Goal: Task Accomplishment & Management: Contribute content

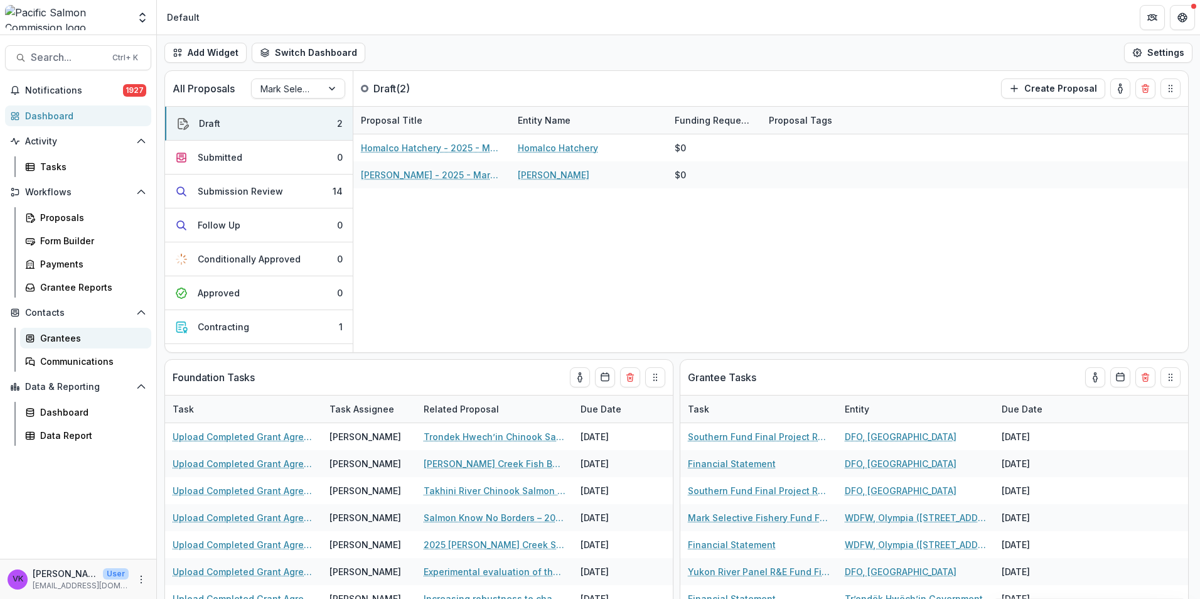
click at [61, 340] on div "Grantees" at bounding box center [90, 337] width 101 height 13
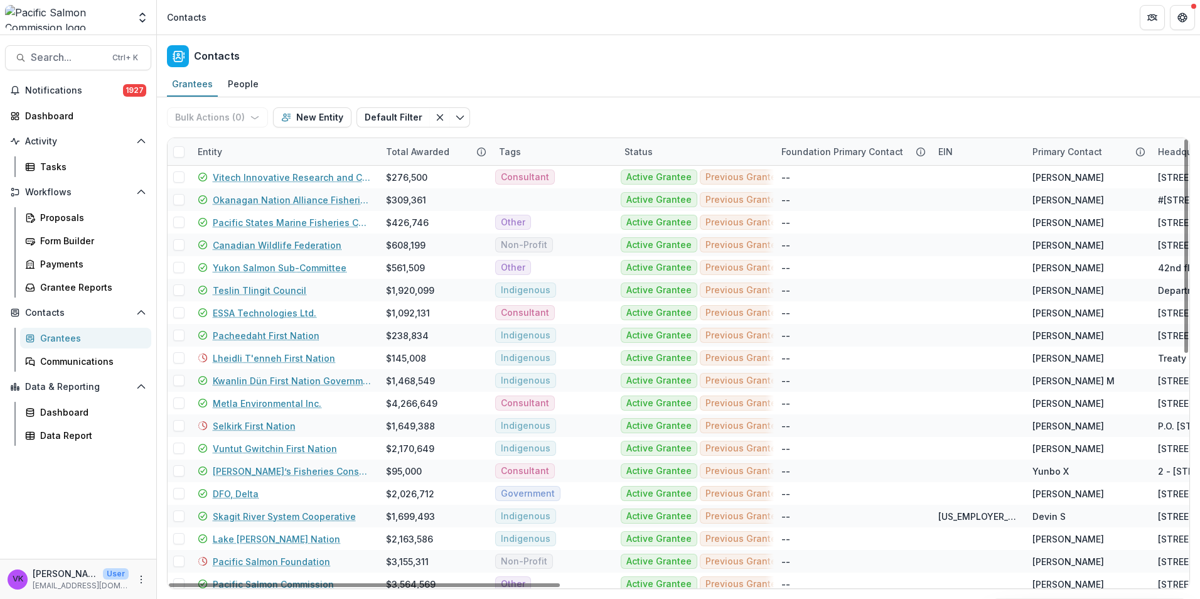
click at [264, 140] on div "Entity" at bounding box center [284, 151] width 188 height 27
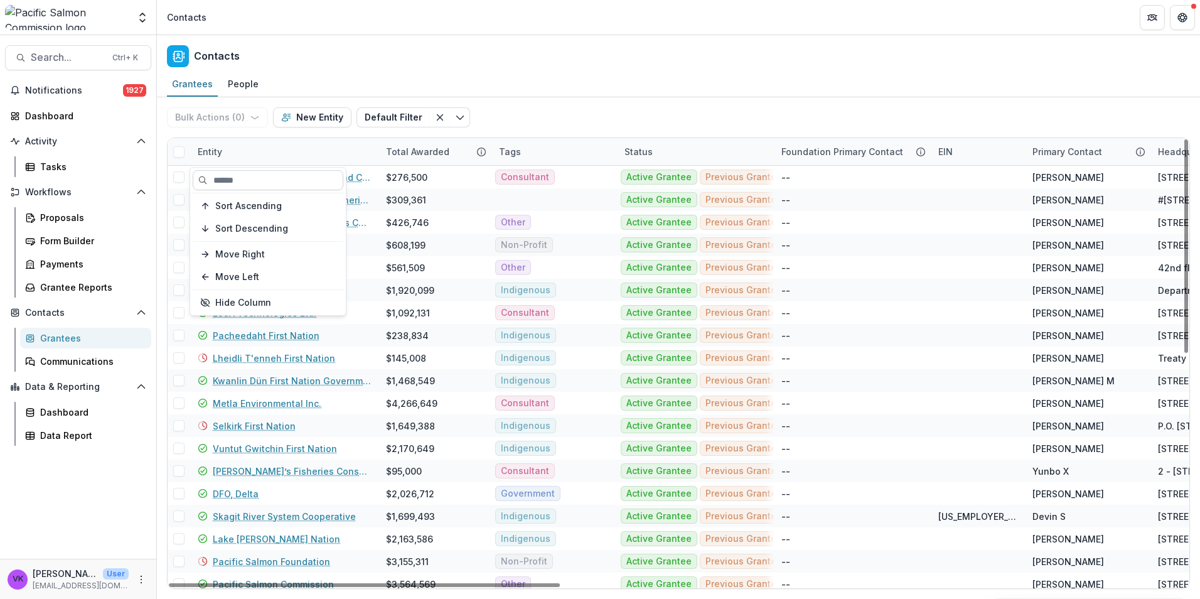
click at [272, 177] on input at bounding box center [268, 180] width 151 height 20
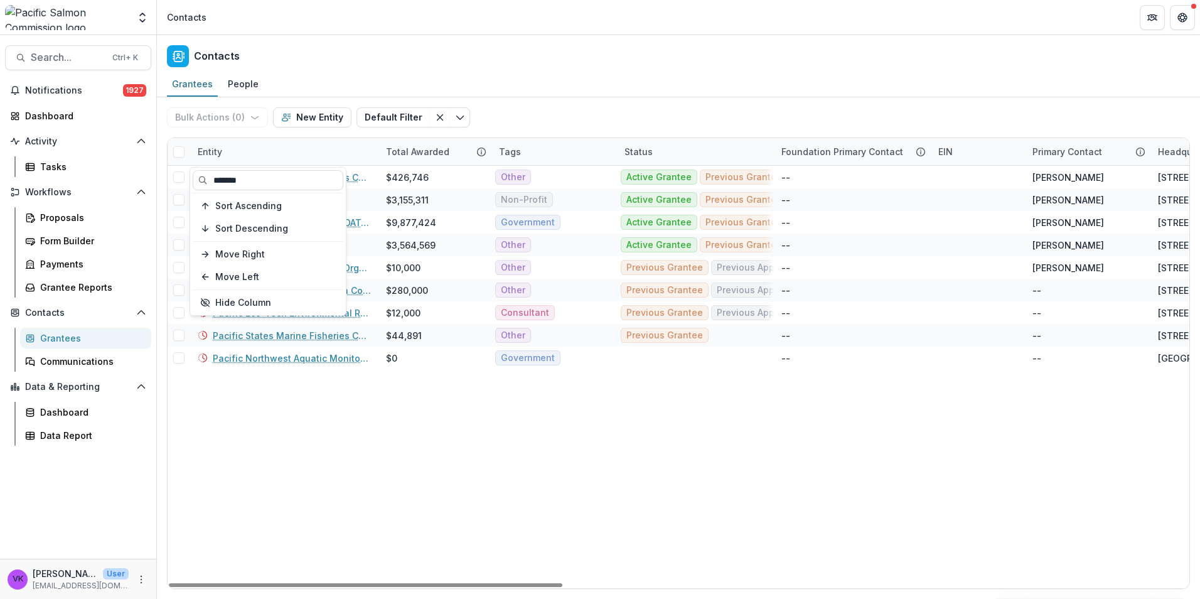
type input "*******"
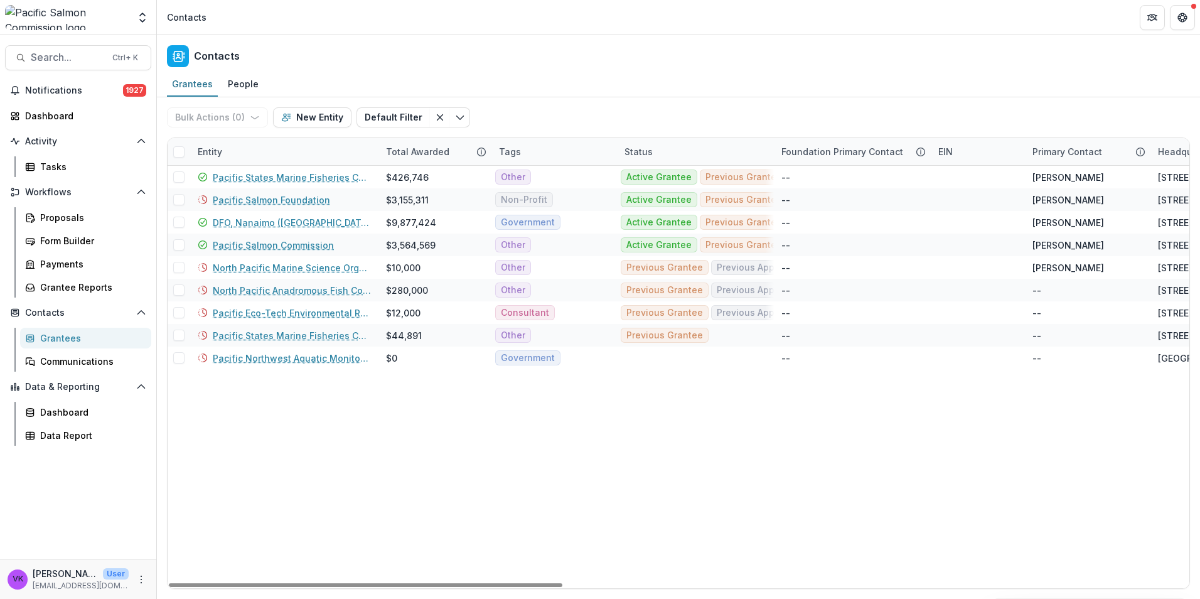
click at [286, 244] on link "Pacific Salmon Commission" at bounding box center [273, 245] width 121 height 13
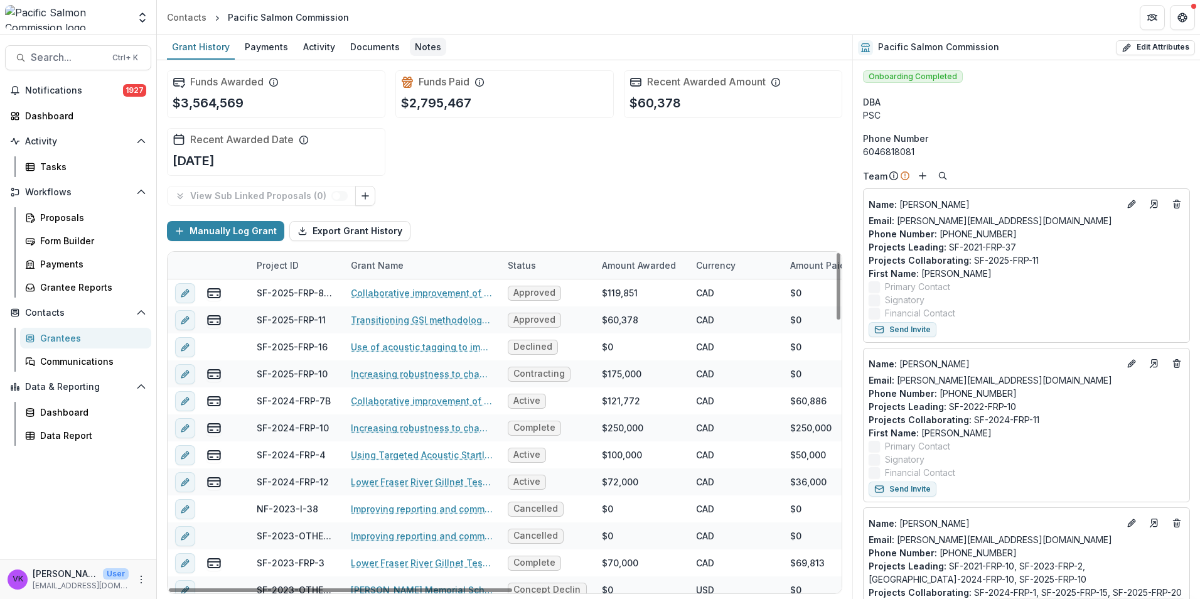
click at [422, 48] on div "Notes" at bounding box center [428, 47] width 36 height 18
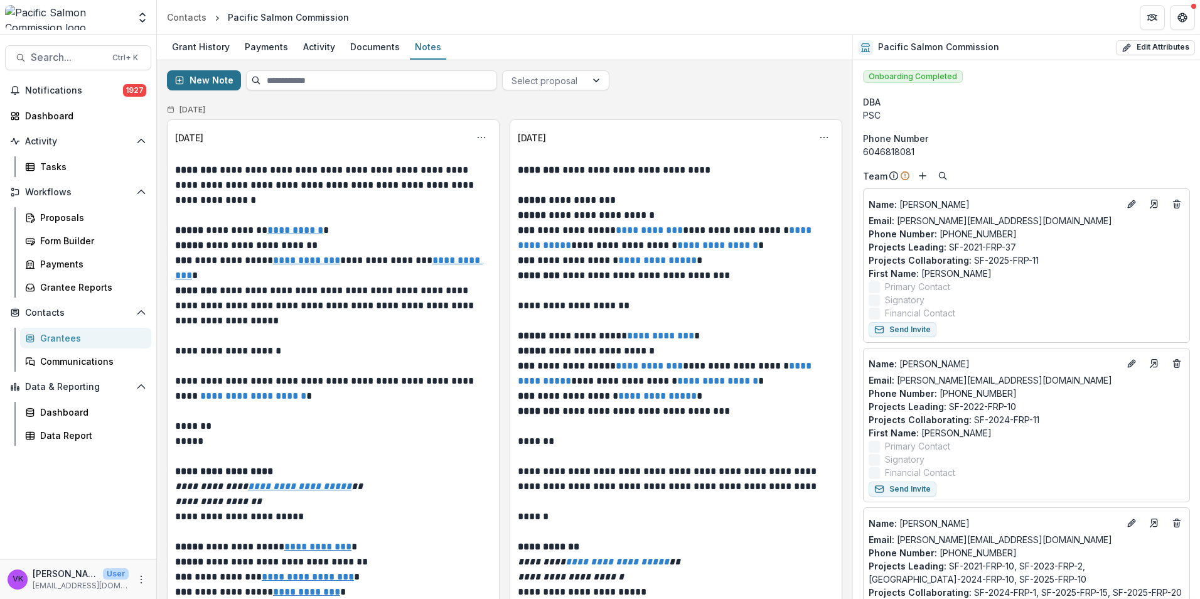
click at [203, 82] on button "New Note" at bounding box center [204, 80] width 74 height 20
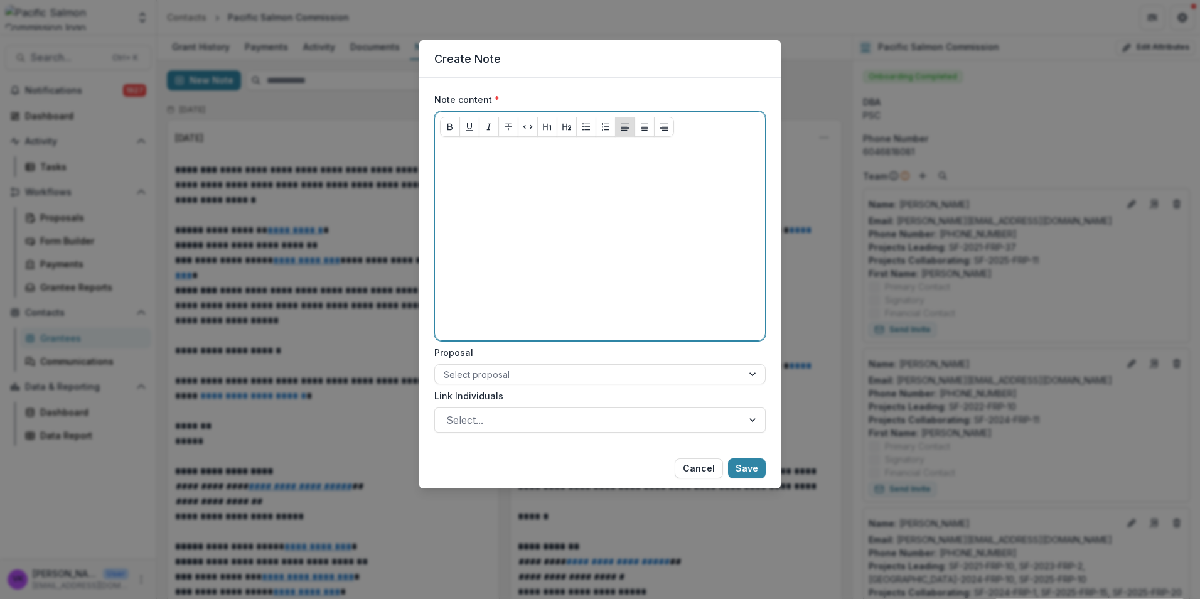
click at [463, 160] on p at bounding box center [600, 154] width 320 height 14
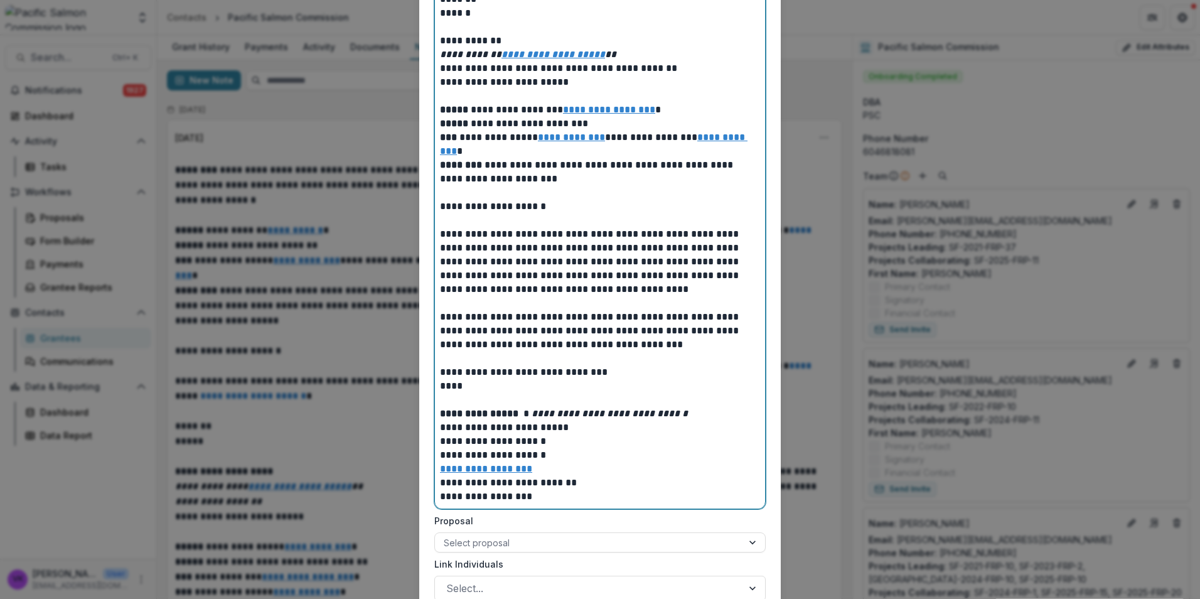
scroll to position [528, 0]
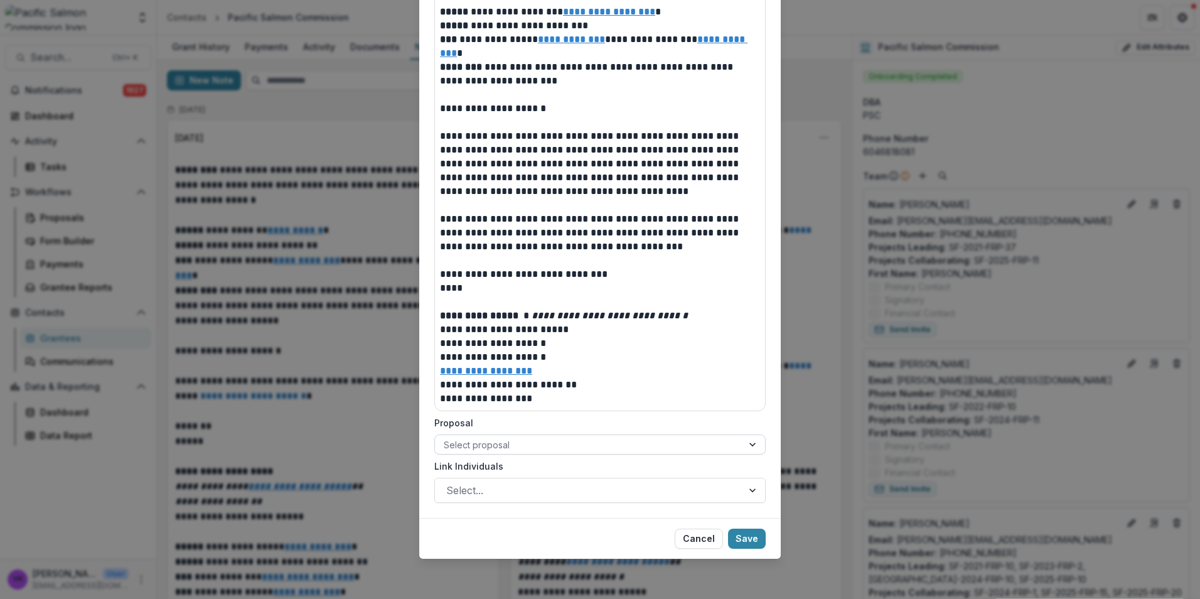
click at [592, 448] on div at bounding box center [589, 445] width 290 height 16
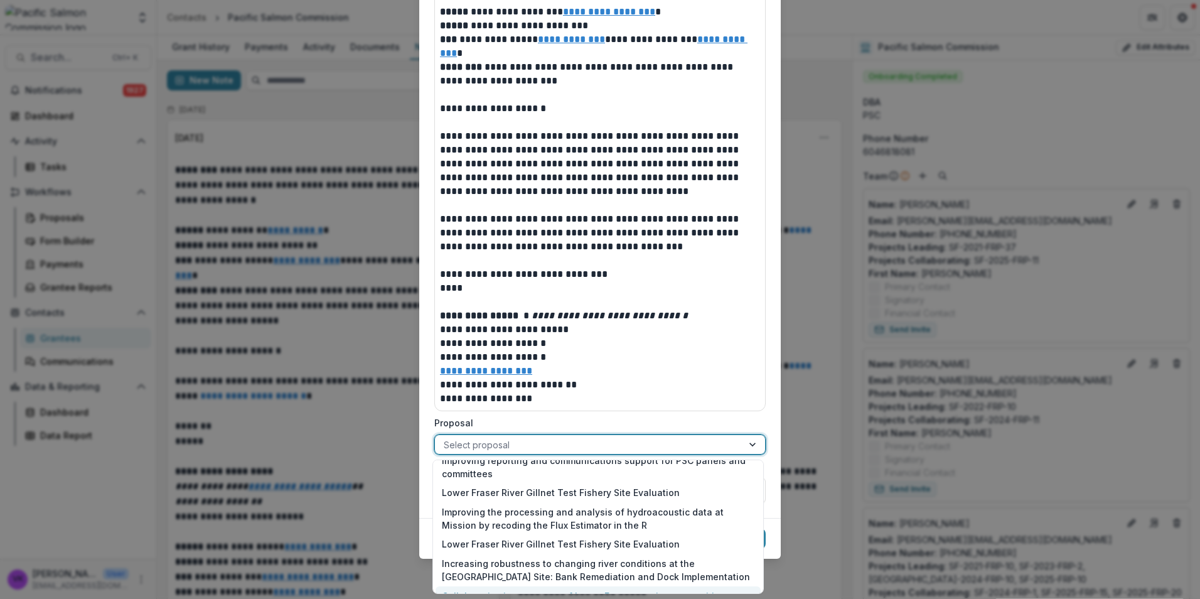
scroll to position [1636, 0]
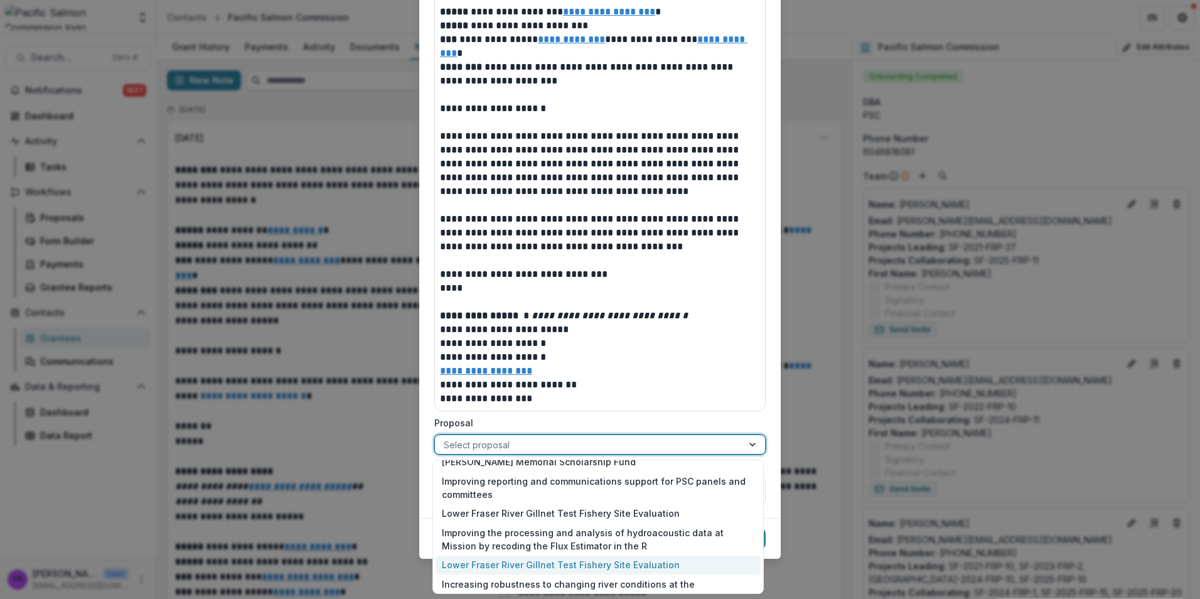
click at [528, 555] on div "Lower Fraser River Gillnet Test Fishery Site Evaluation" at bounding box center [598, 564] width 325 height 19
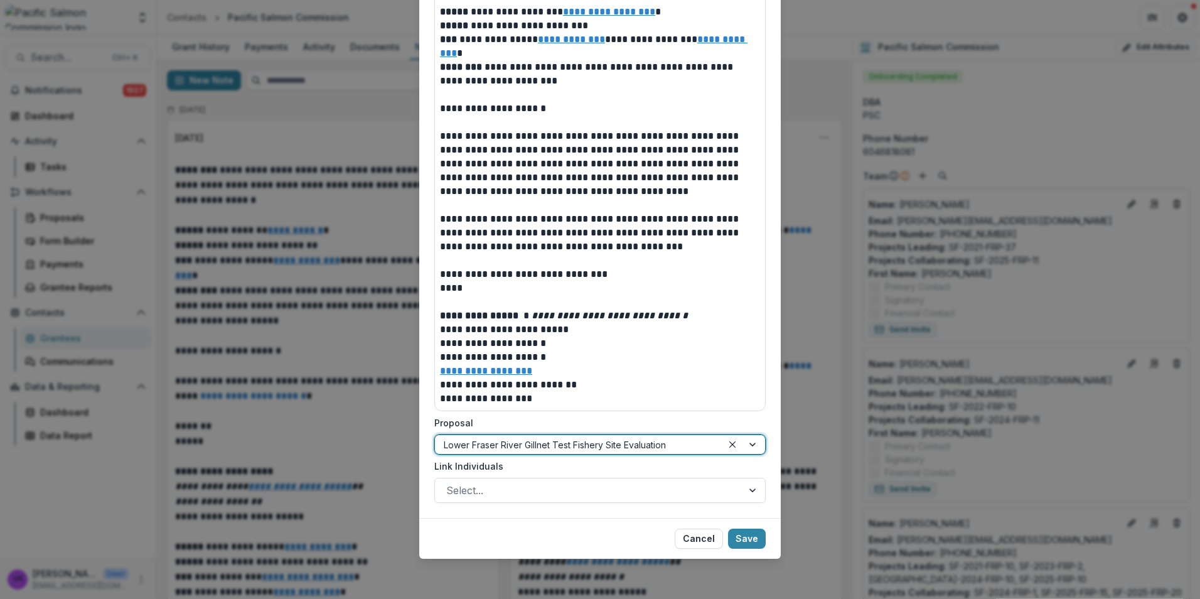
click at [613, 444] on div at bounding box center [743, 444] width 43 height 19
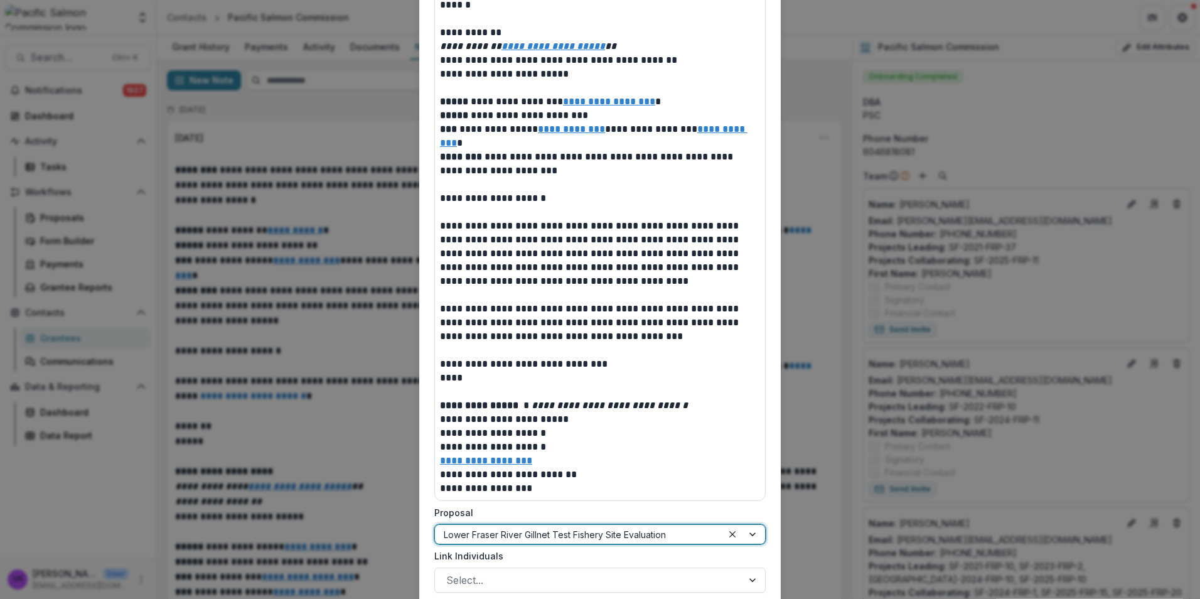
scroll to position [528, 0]
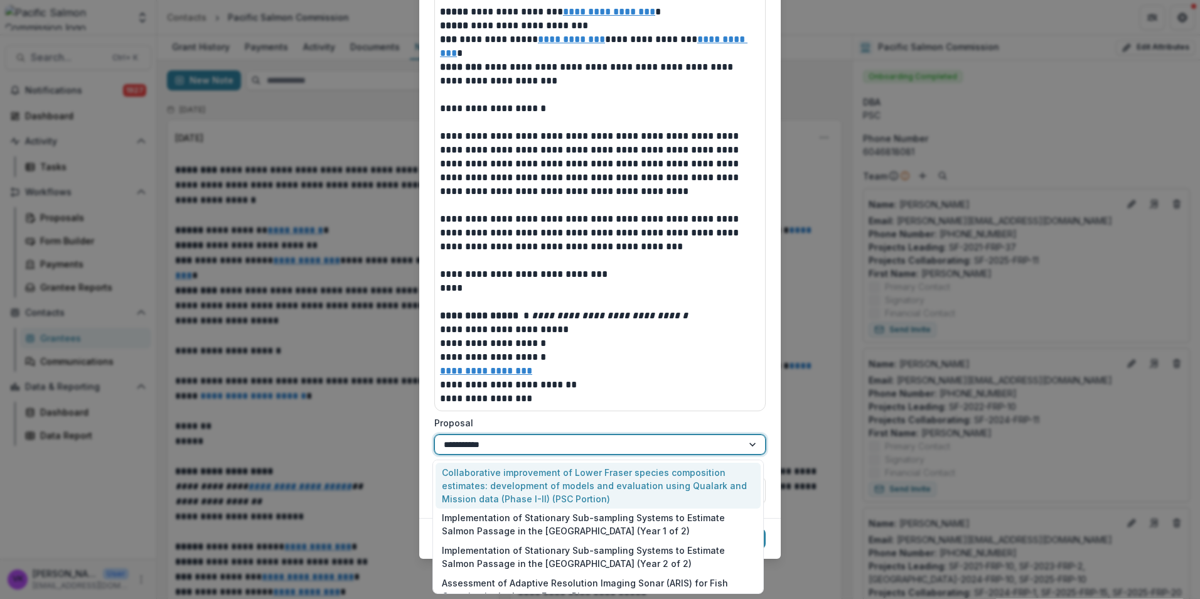
type input "**********"
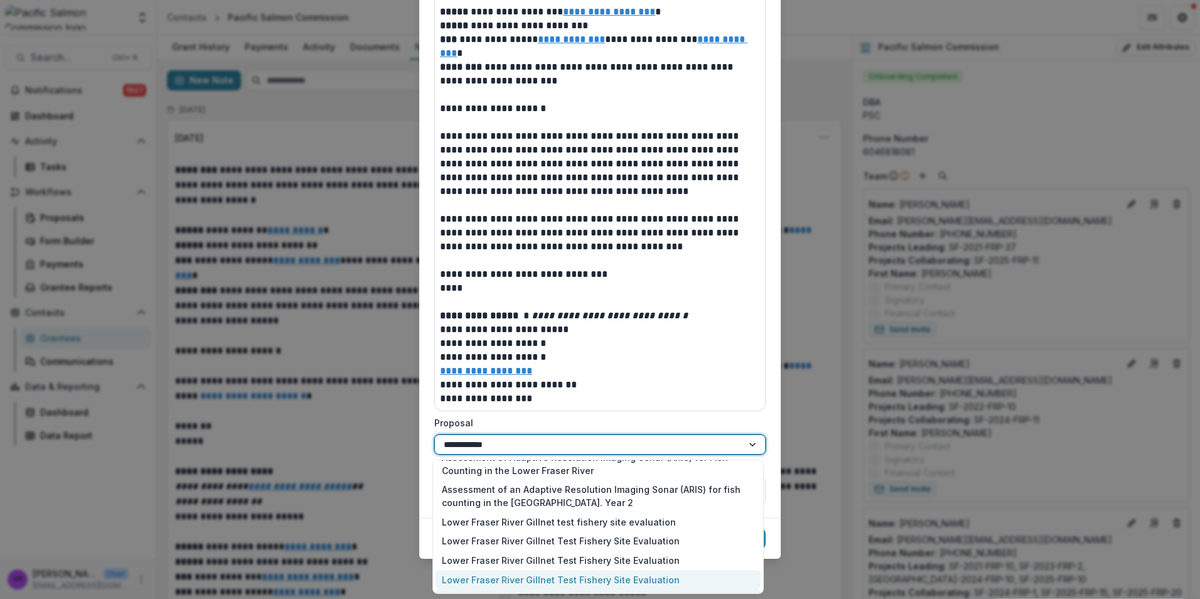
scroll to position [169, 0]
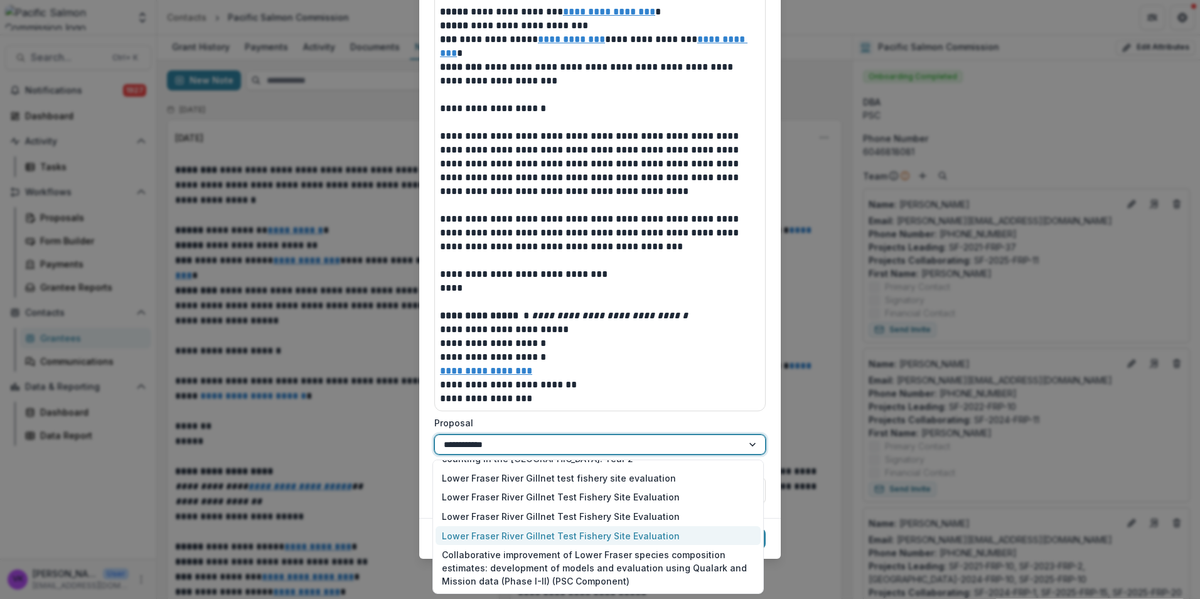
drag, startPoint x: 641, startPoint y: 534, endPoint x: 685, endPoint y: 557, distance: 49.4
click at [613, 535] on div "Lower Fraser River Gillnet Test Fishery Site Evaluation" at bounding box center [598, 535] width 325 height 19
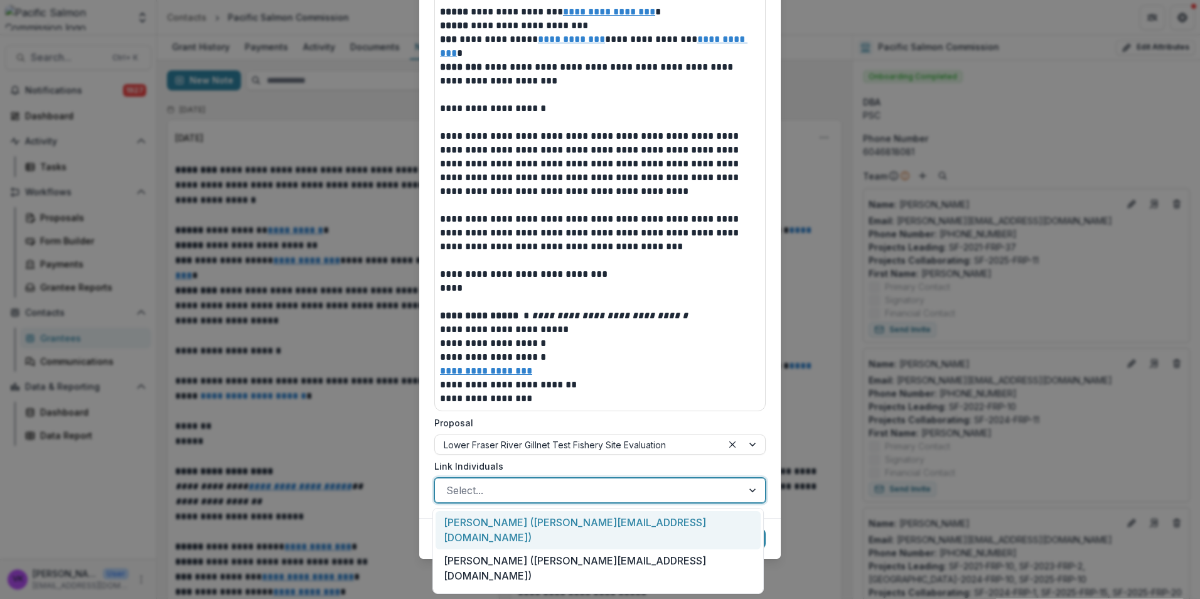
drag, startPoint x: 604, startPoint y: 488, endPoint x: 625, endPoint y: 497, distance: 23.3
click at [604, 488] on div at bounding box center [588, 490] width 285 height 18
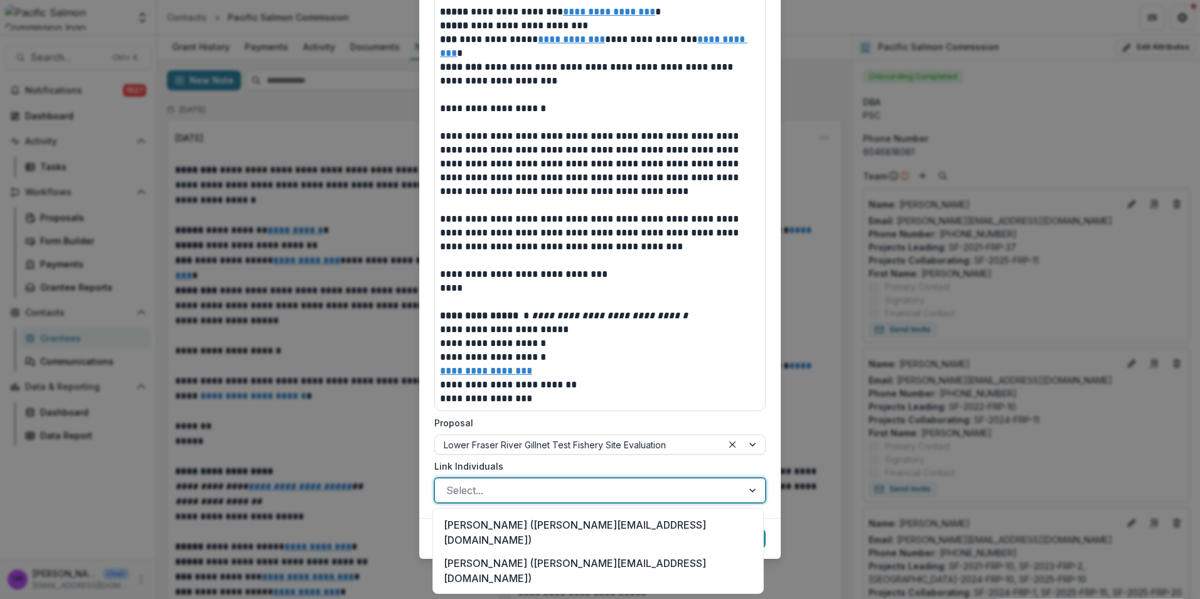
scroll to position [290, 0]
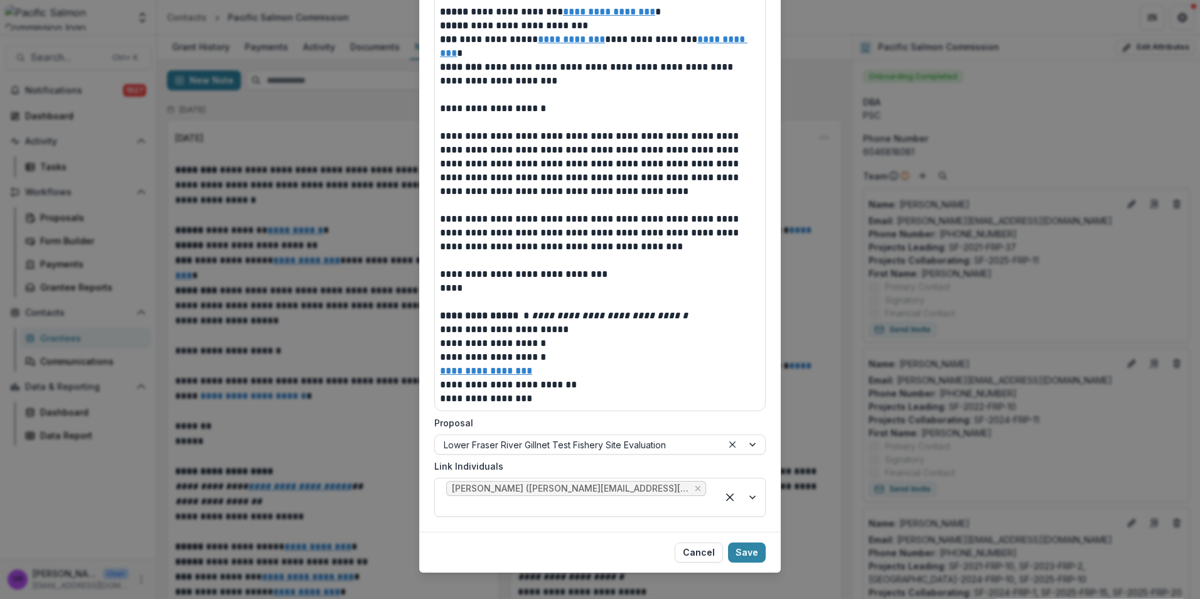
drag, startPoint x: 748, startPoint y: 541, endPoint x: 880, endPoint y: 581, distance: 137.6
click at [613, 542] on button "Save" at bounding box center [747, 552] width 38 height 20
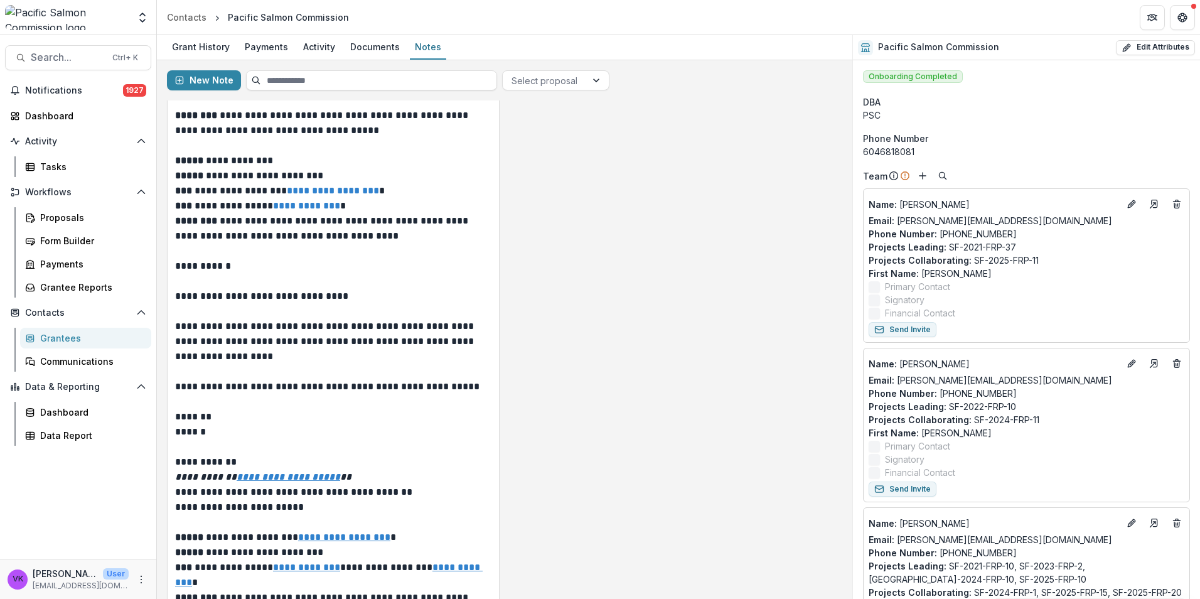
scroll to position [188, 0]
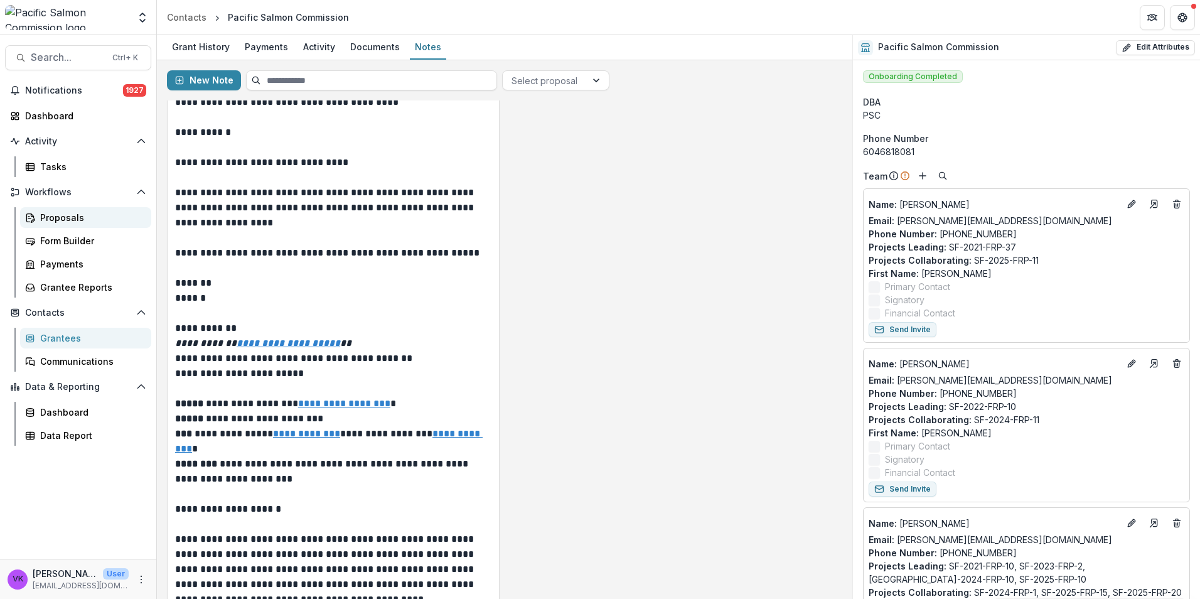
click at [72, 225] on link "Proposals" at bounding box center [85, 217] width 131 height 21
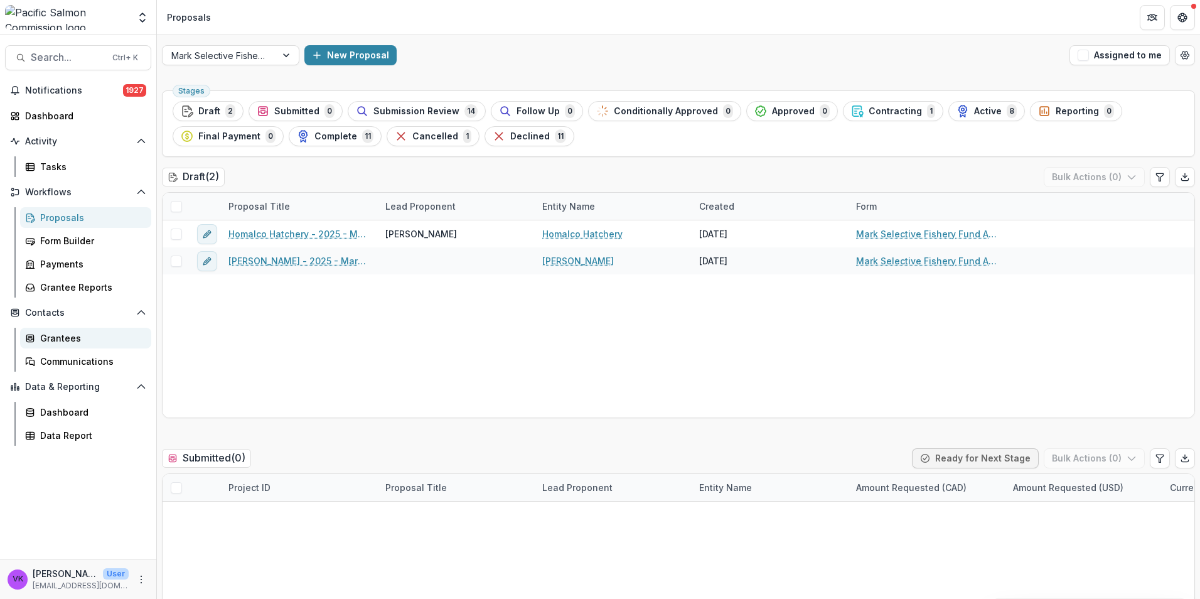
click at [72, 336] on div "Grantees" at bounding box center [90, 337] width 101 height 13
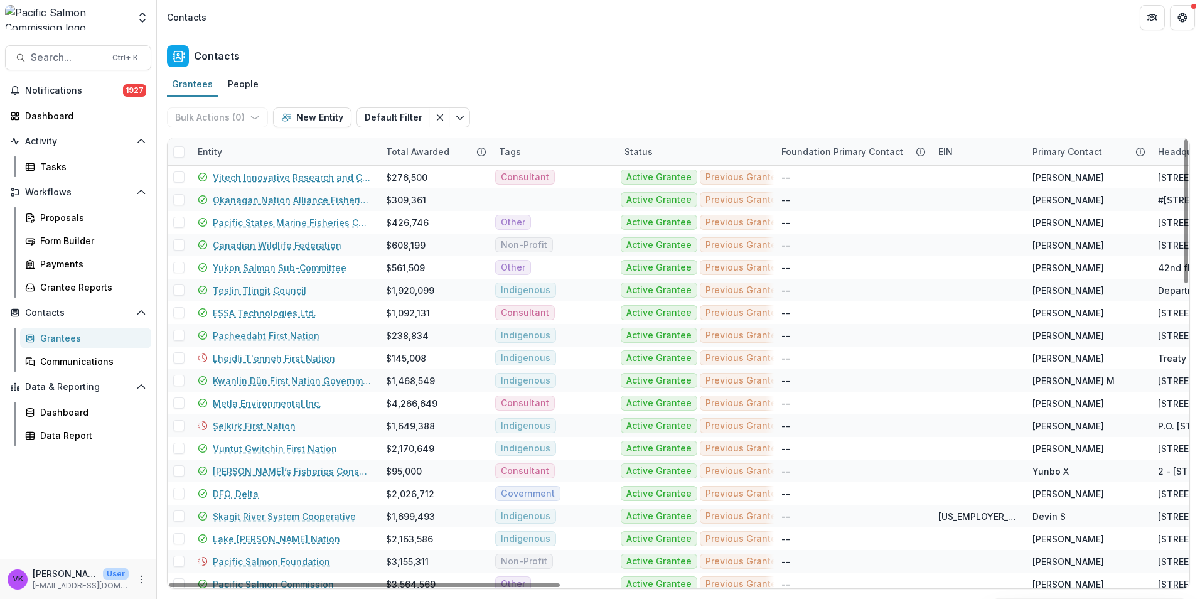
click at [291, 146] on div "Entity" at bounding box center [284, 151] width 188 height 27
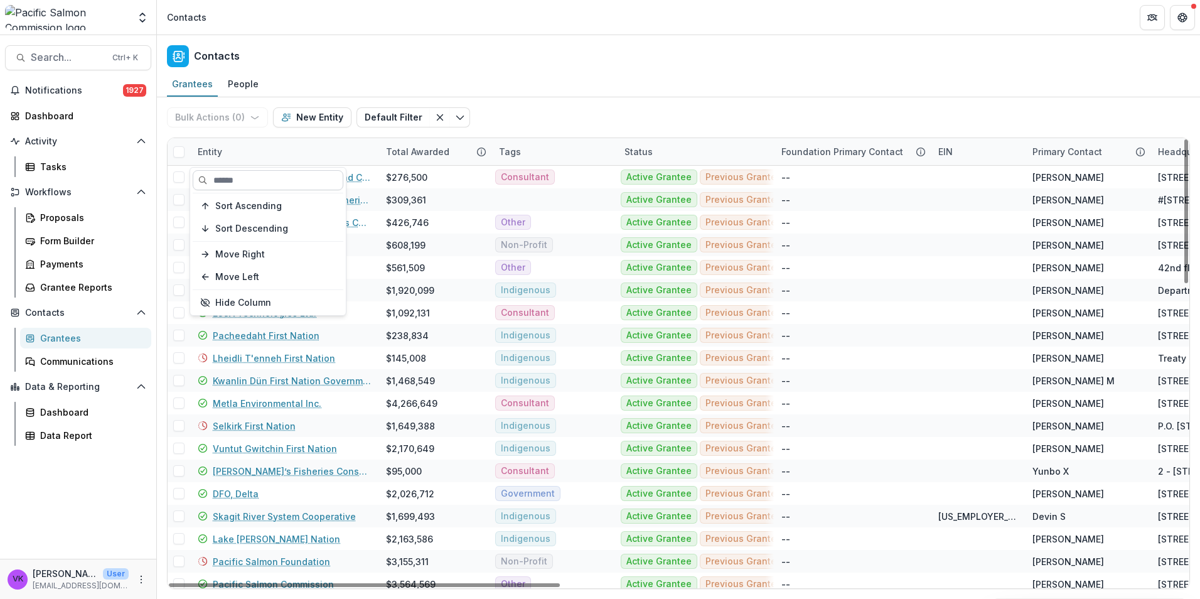
click at [283, 180] on input at bounding box center [268, 180] width 151 height 20
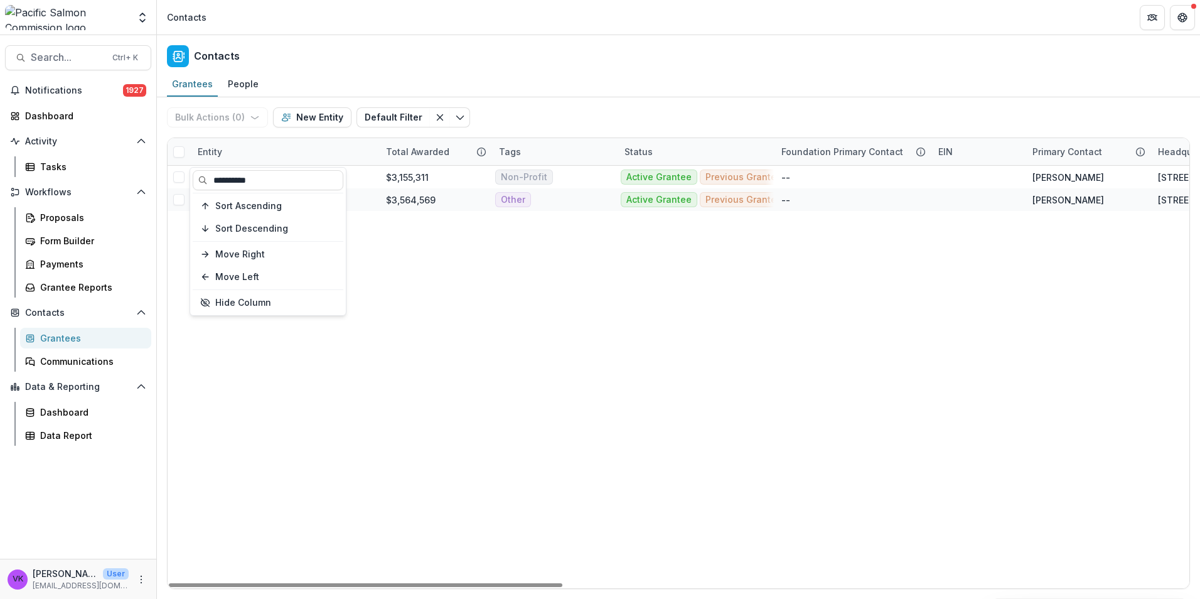
type input "**********"
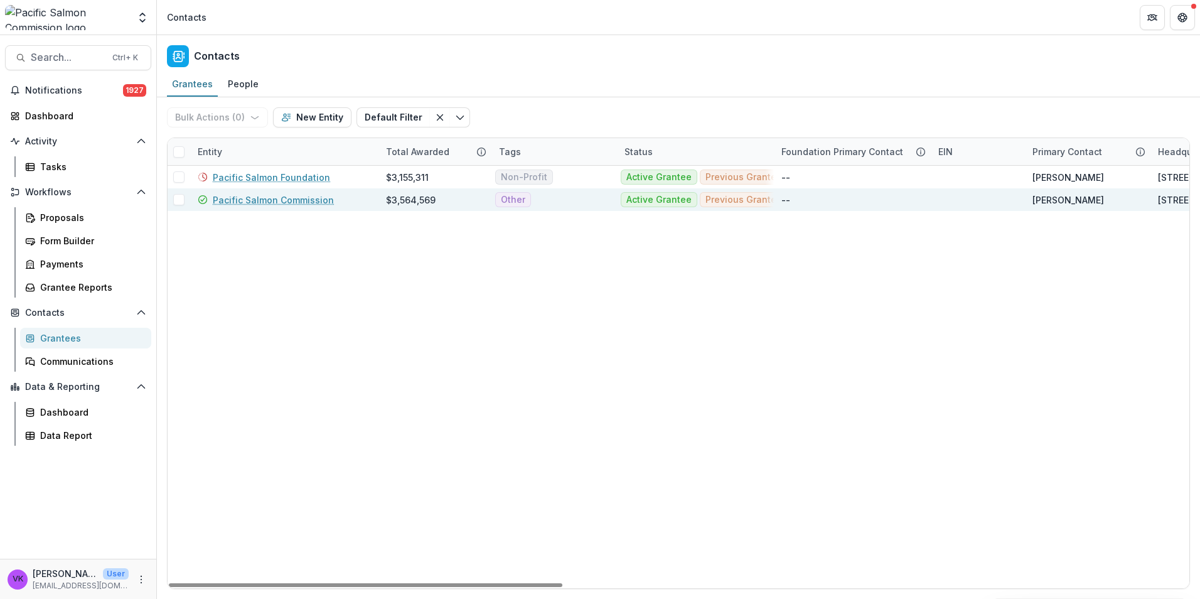
click at [286, 199] on link "Pacific Salmon Commission" at bounding box center [273, 199] width 121 height 13
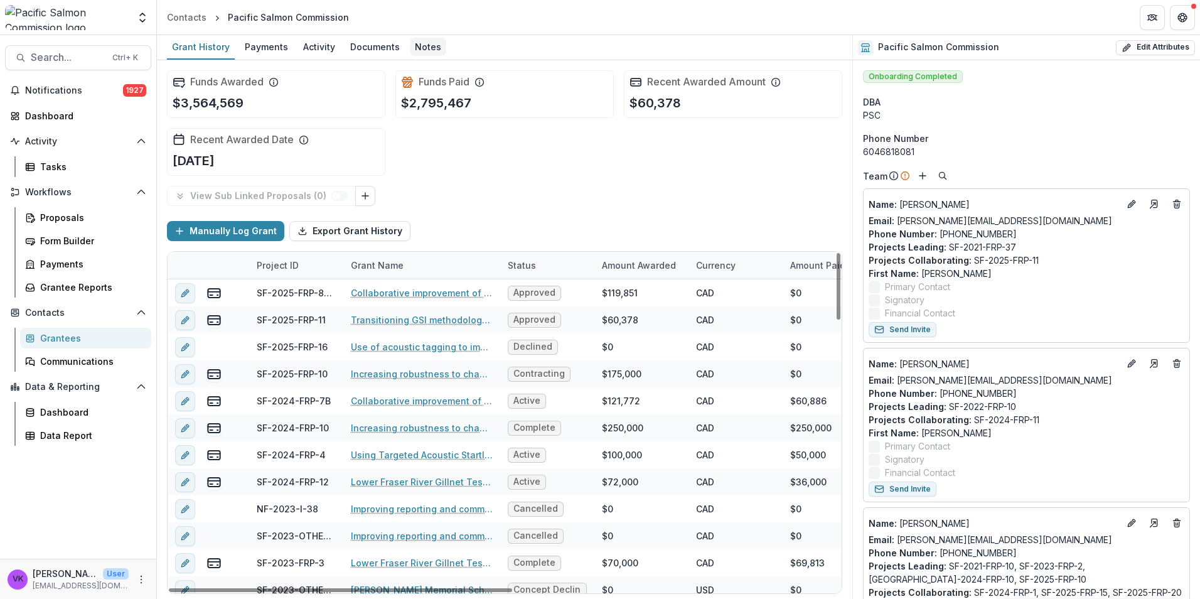
click at [412, 45] on div "Notes" at bounding box center [428, 47] width 36 height 18
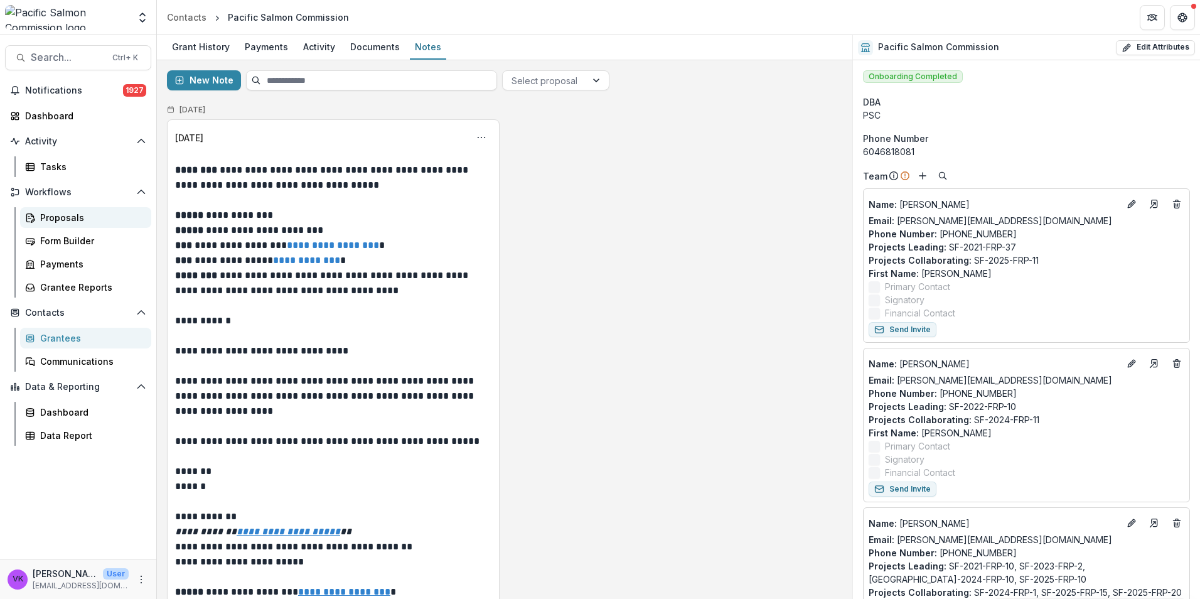
click at [78, 217] on div "Proposals" at bounding box center [90, 217] width 101 height 13
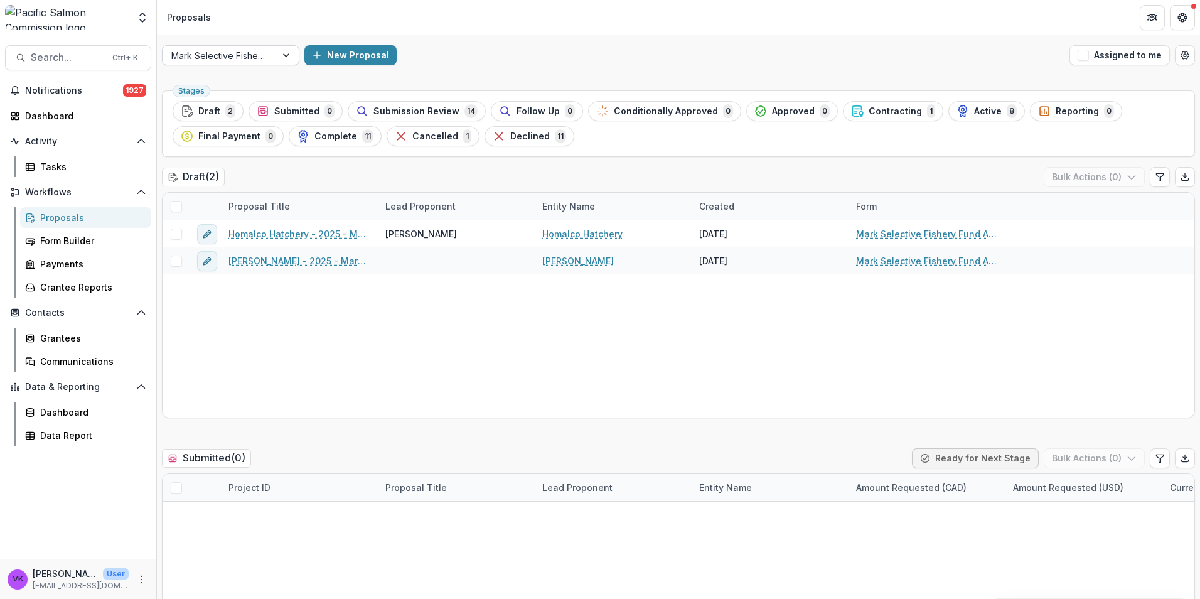
click at [291, 51] on div at bounding box center [287, 55] width 23 height 19
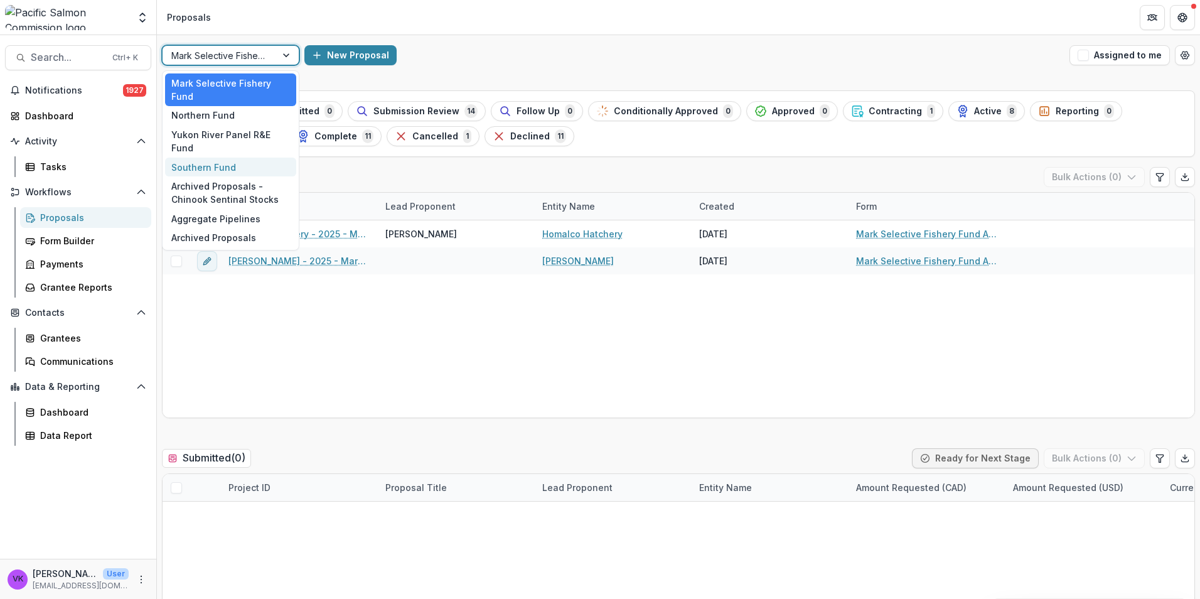
click at [238, 158] on div "Southern Fund" at bounding box center [230, 167] width 131 height 19
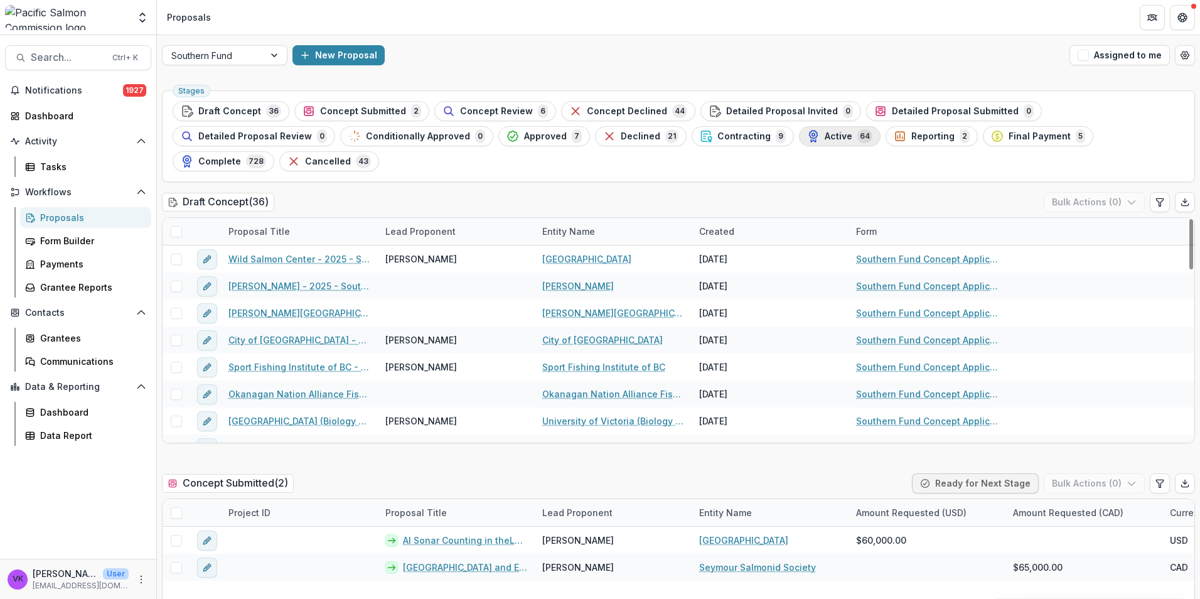
click at [613, 130] on div "Active 64" at bounding box center [839, 136] width 65 height 14
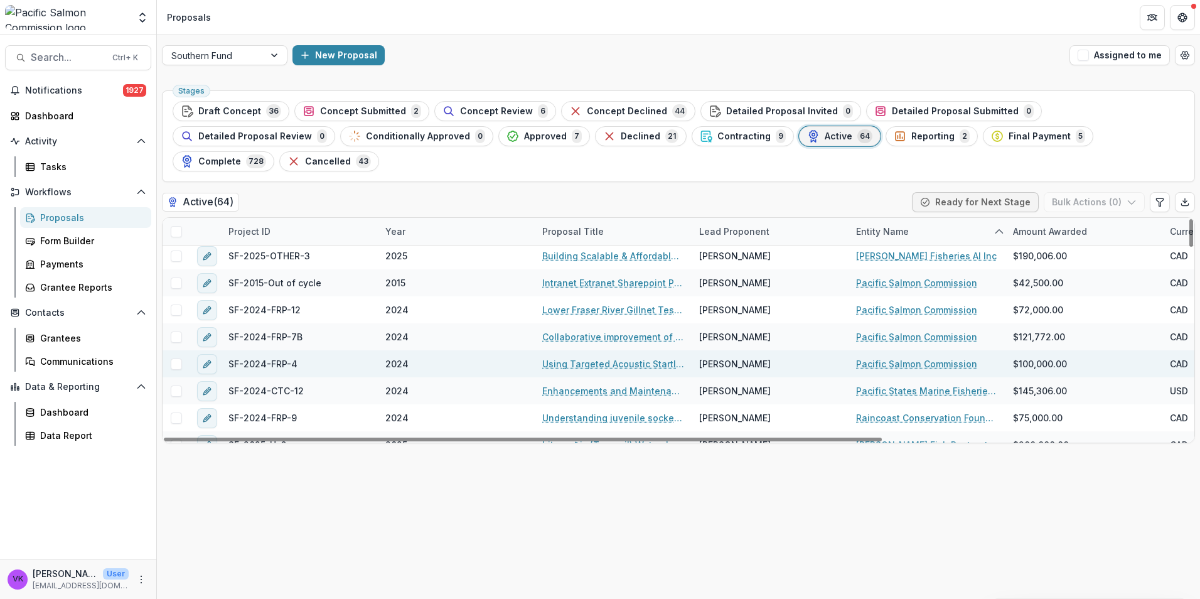
scroll to position [1028, 0]
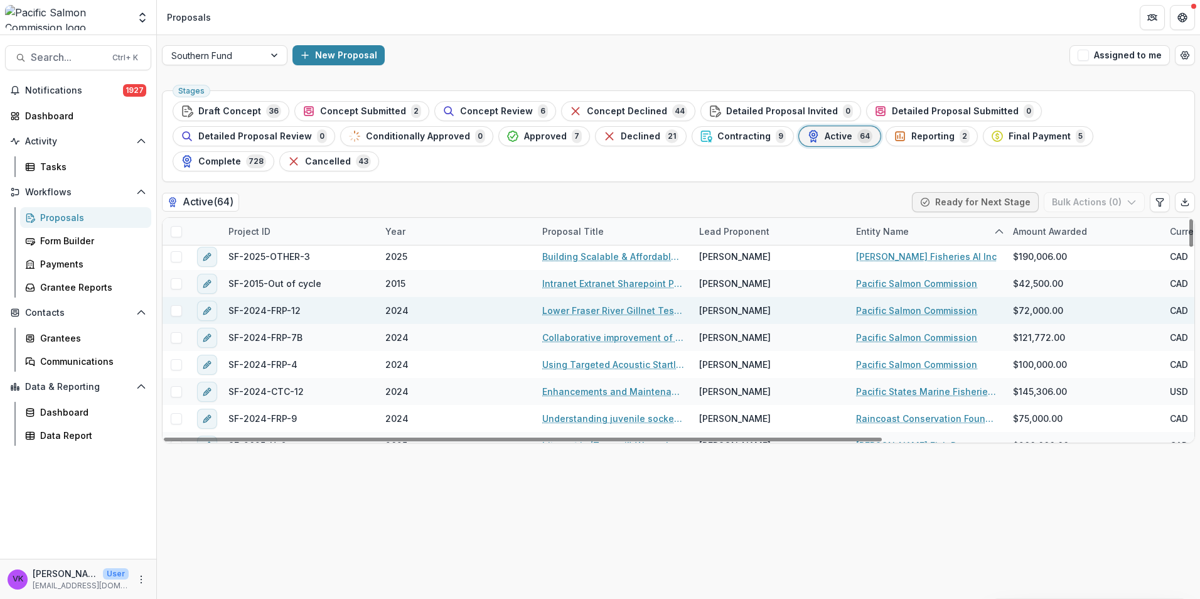
click at [613, 304] on link "Lower Fraser River Gillnet Test Fishery Site Evaluation" at bounding box center [613, 310] width 142 height 13
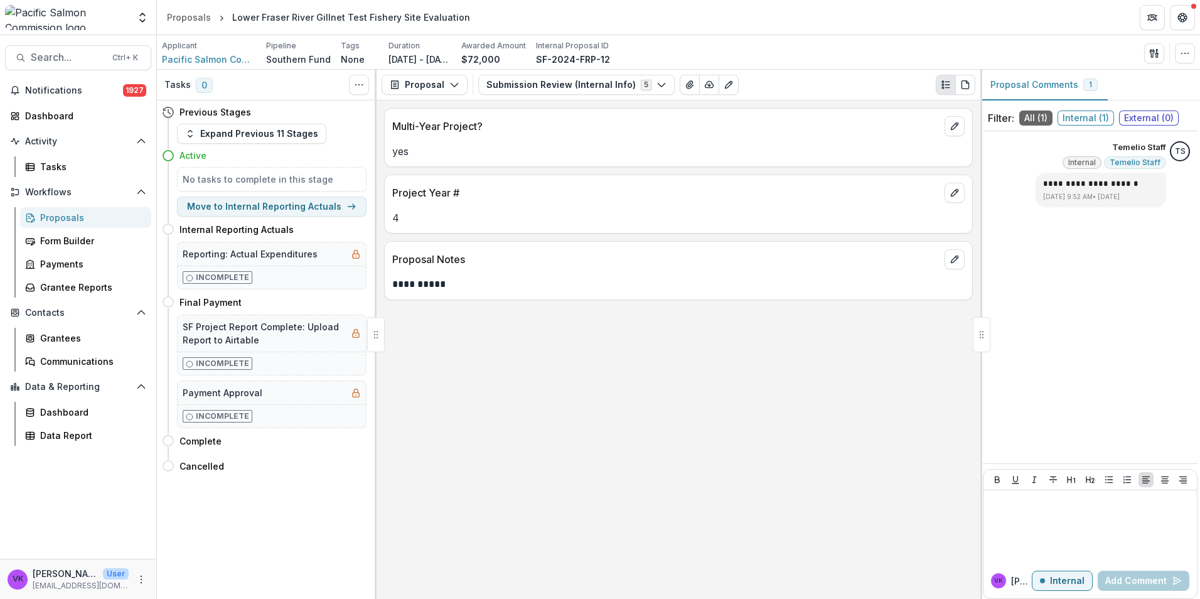
click at [409, 45] on p "Duration" at bounding box center [404, 45] width 31 height 11
click at [613, 512] on div at bounding box center [1090, 526] width 203 height 63
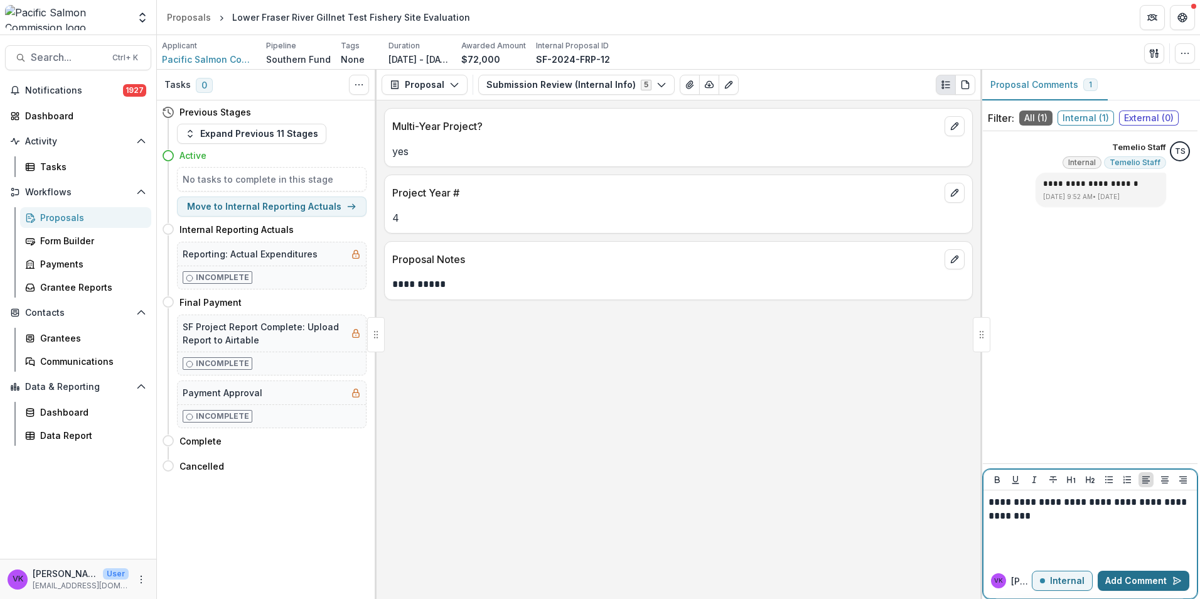
click at [613, 578] on button "Add Comment" at bounding box center [1144, 581] width 92 height 20
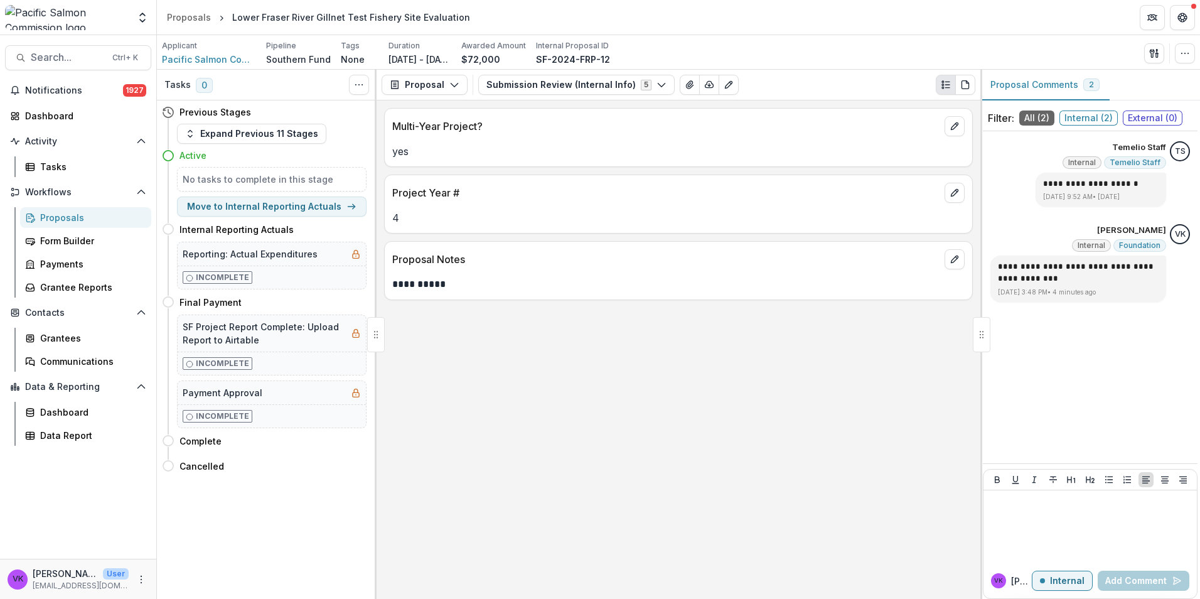
click at [60, 218] on div "Proposals" at bounding box center [90, 217] width 101 height 13
